Goal: Navigation & Orientation: Go to known website

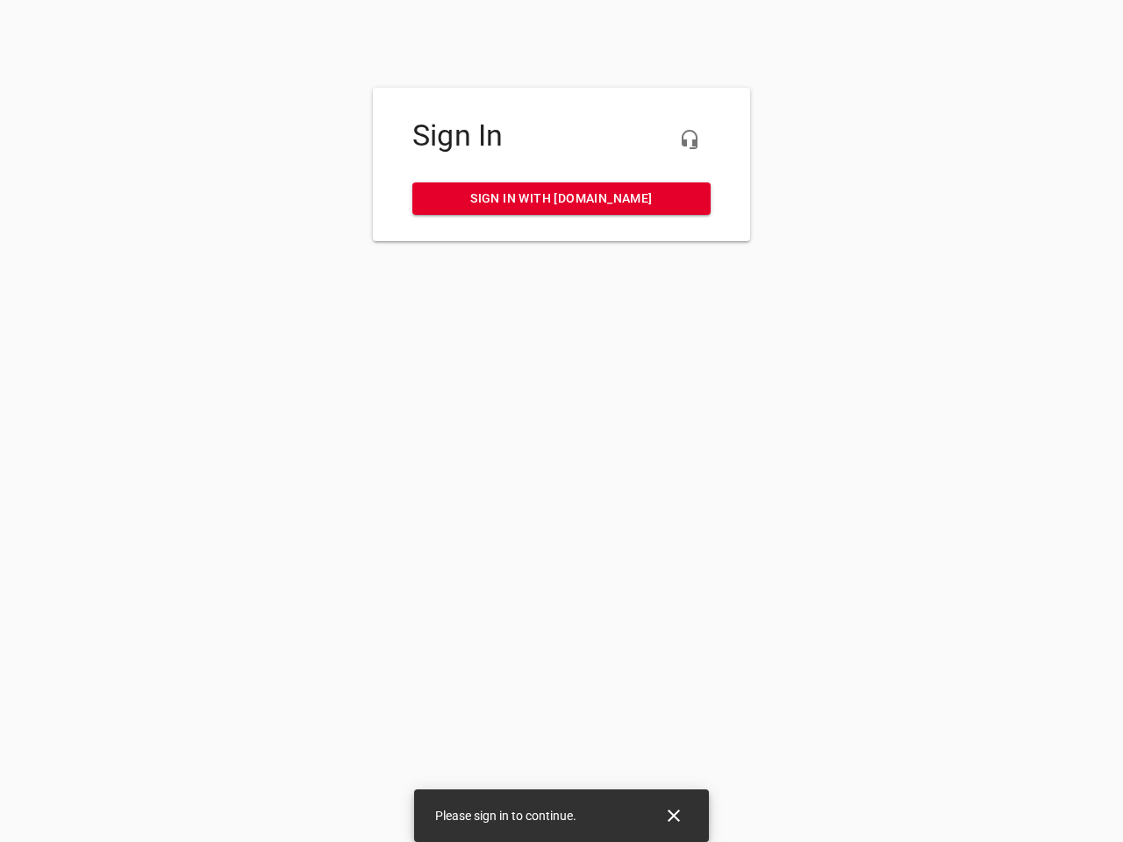
click at [689, 139] on icon "button" at bounding box center [689, 139] width 21 height 21
click at [674, 816] on icon "Close" at bounding box center [673, 815] width 12 height 12
